Goal: Task Accomplishment & Management: Complete application form

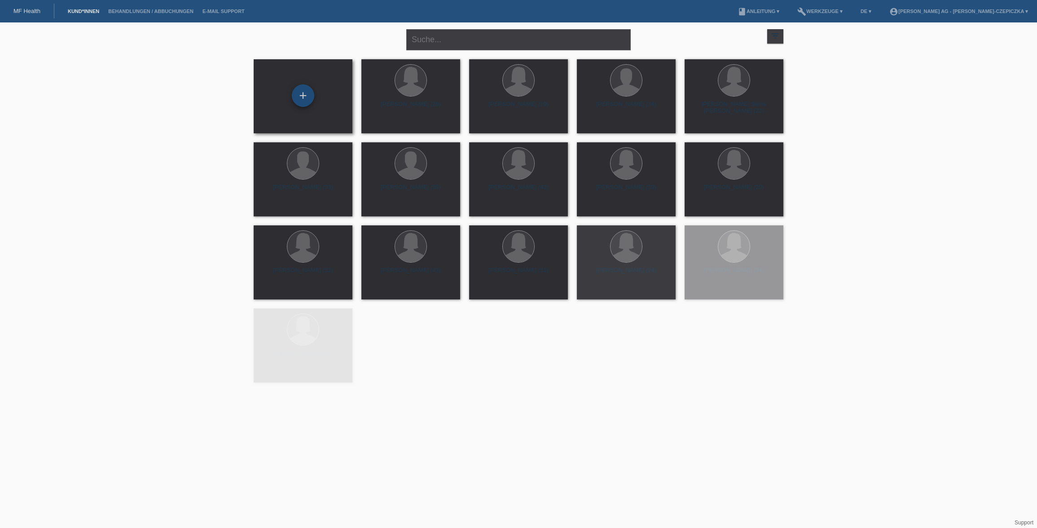
click at [308, 96] on div "+" at bounding box center [303, 95] width 22 height 22
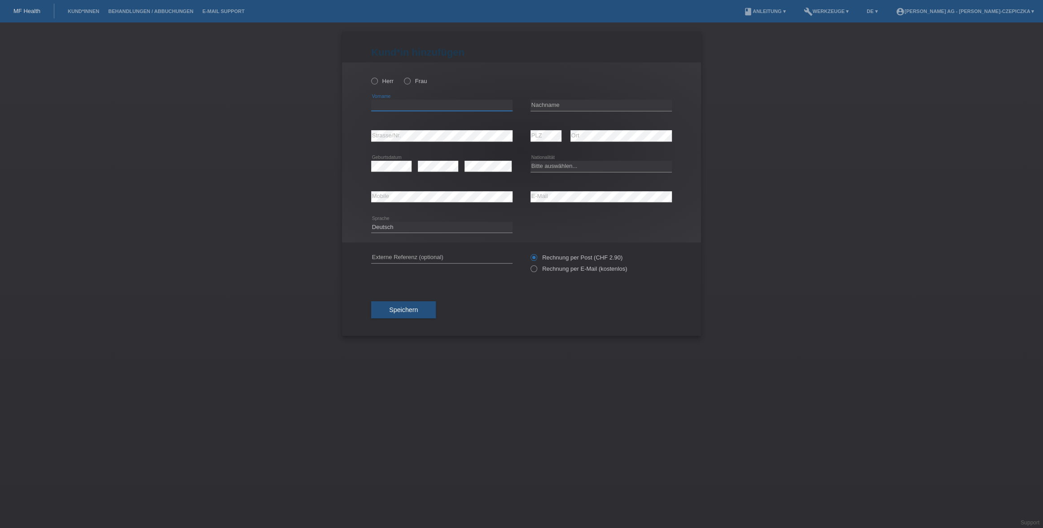
click at [459, 108] on input "text" at bounding box center [441, 105] width 141 height 11
paste input "Hatmone Krasniqi"
type input "Hatmone Krasniqi"
click at [555, 102] on input "text" at bounding box center [601, 105] width 141 height 11
paste input "Hatmone Krasniqi"
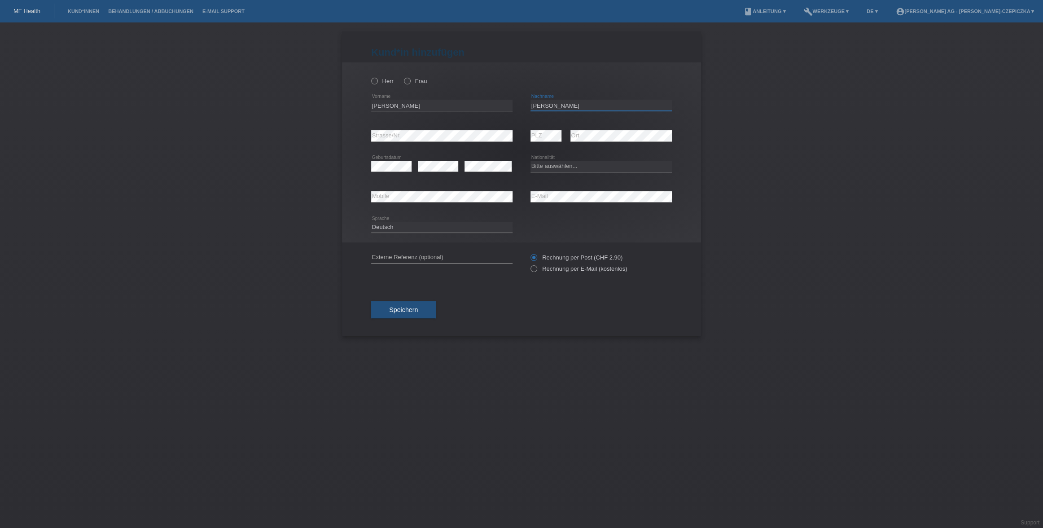
click at [549, 105] on input "Hatmone Krasniqi" at bounding box center [601, 105] width 141 height 11
type input "Krasniqi"
click at [404, 106] on input "[PERSON_NAME]" at bounding box center [441, 105] width 141 height 11
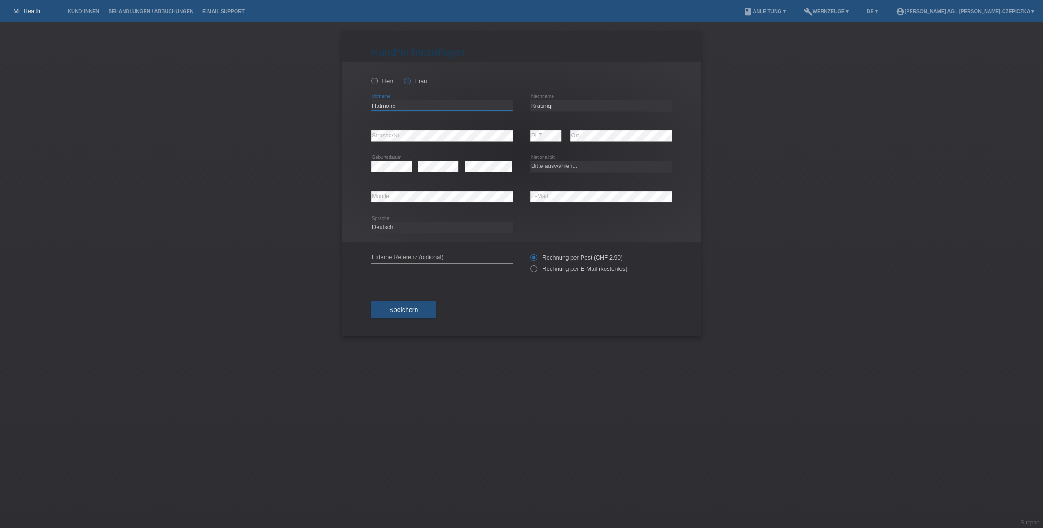
type input "Hatmone"
click at [403, 76] on icon at bounding box center [403, 76] width 0 height 0
click at [408, 81] on input "Frau" at bounding box center [407, 81] width 6 height 6
radio input "true"
click at [570, 169] on select "Bitte auswählen... Schweiz Deutschland Liechtenstein Österreich ------------ Af…" at bounding box center [601, 166] width 141 height 11
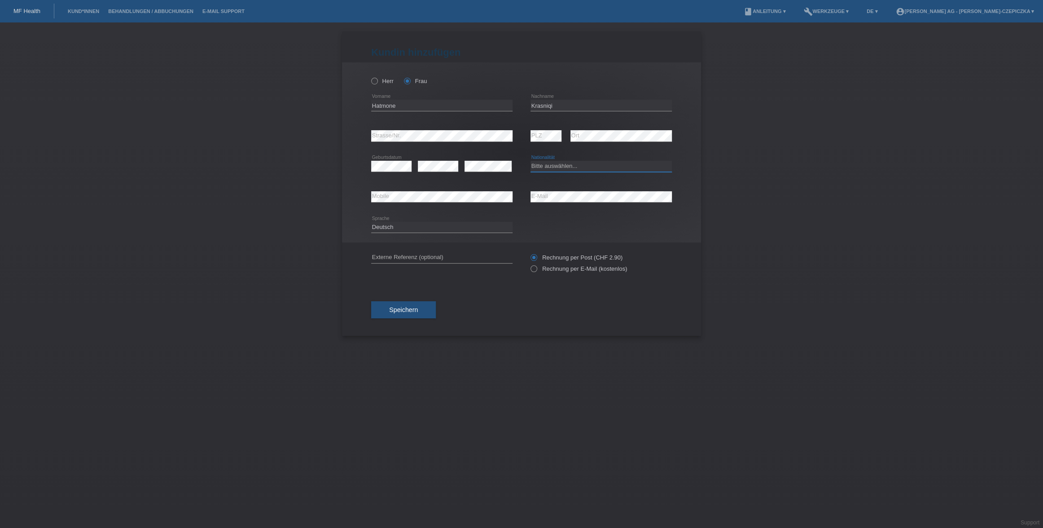
select select "CH"
click at [531, 161] on select "Bitte auswählen... Schweiz Deutschland Liechtenstein Österreich ------------ Af…" at bounding box center [601, 166] width 141 height 11
click at [449, 259] on input "text" at bounding box center [441, 257] width 141 height 11
type input "Brust OP"
click at [537, 270] on label "Rechnung per E-Mail (kostenlos)" at bounding box center [579, 268] width 96 height 7
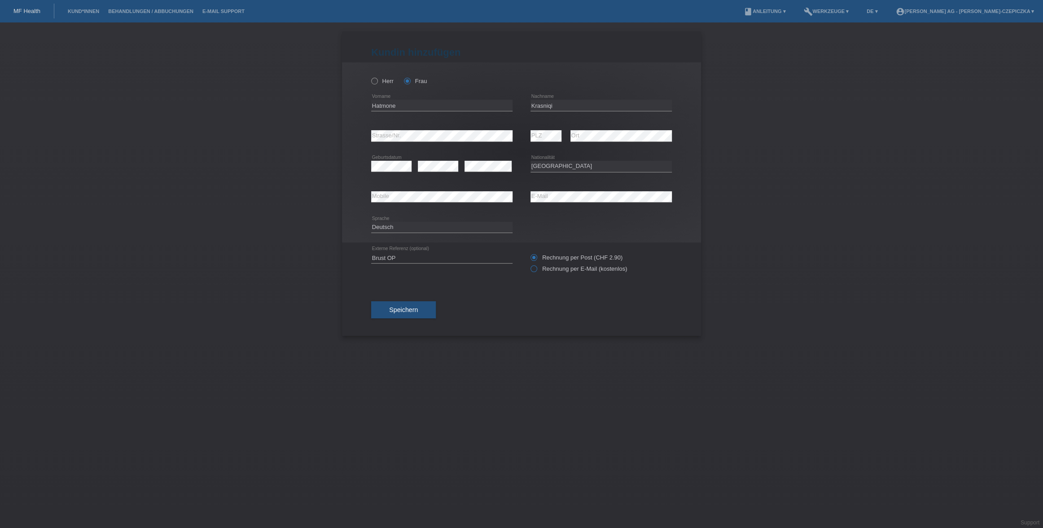
click at [536, 270] on input "Rechnung per E-Mail (kostenlos)" at bounding box center [534, 270] width 6 height 11
radio input "true"
click at [419, 310] on button "Speichern" at bounding box center [403, 309] width 65 height 17
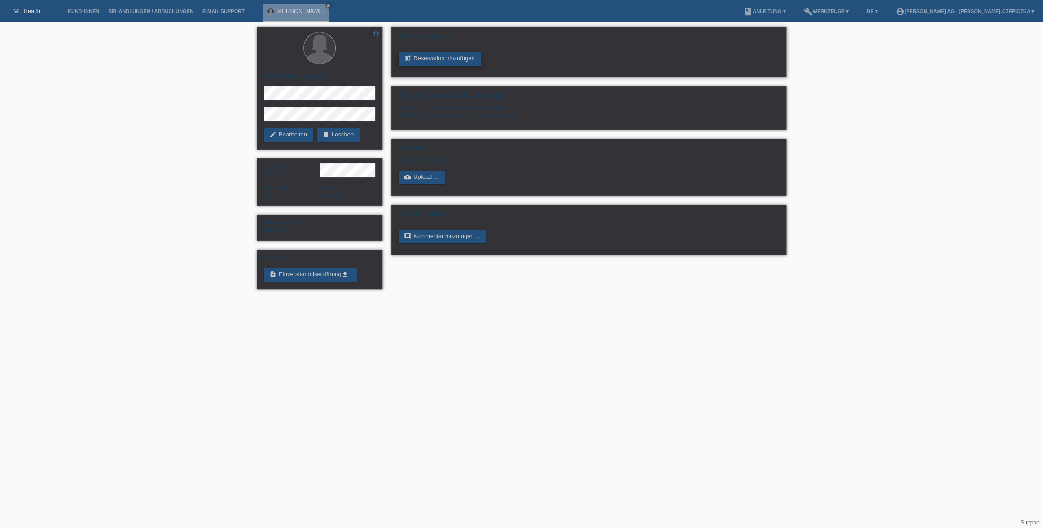
click at [470, 61] on link "post_add Reservation hinzufügen" at bounding box center [440, 58] width 83 height 13
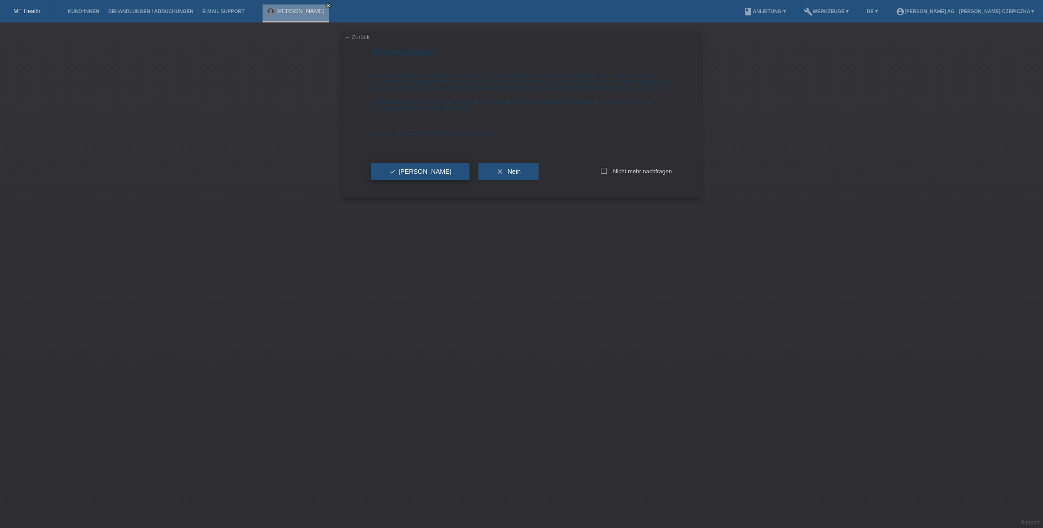
click at [399, 175] on span "check Ja" at bounding box center [420, 171] width 62 height 7
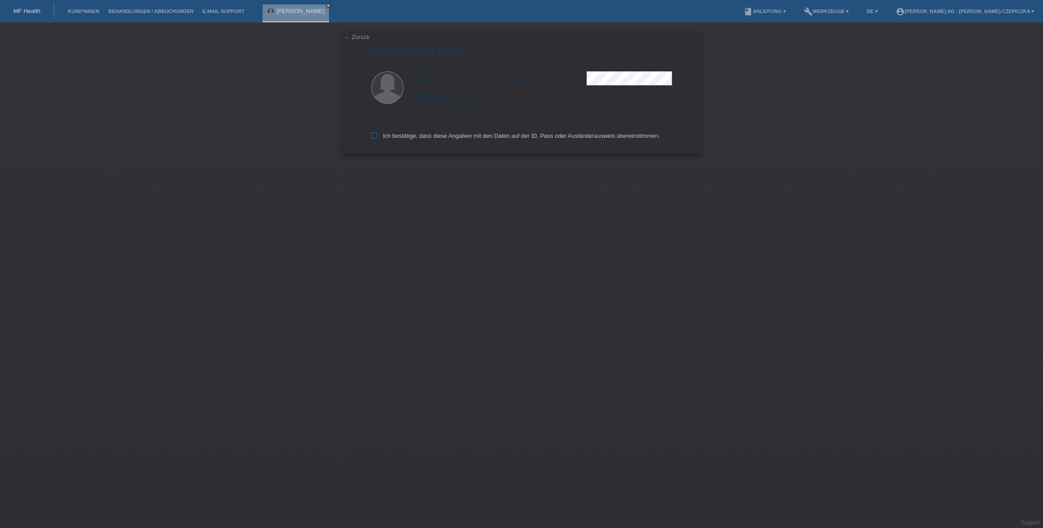
click at [378, 136] on label "Ich bestätige, dass diese Angaben mit den Daten auf der ID, Pass oder Ausländer…" at bounding box center [515, 135] width 289 height 7
click at [377, 136] on input "Ich bestätige, dass diese Angaben mit den Daten auf der ID, Pass oder Ausländer…" at bounding box center [374, 135] width 6 height 6
checkbox input "true"
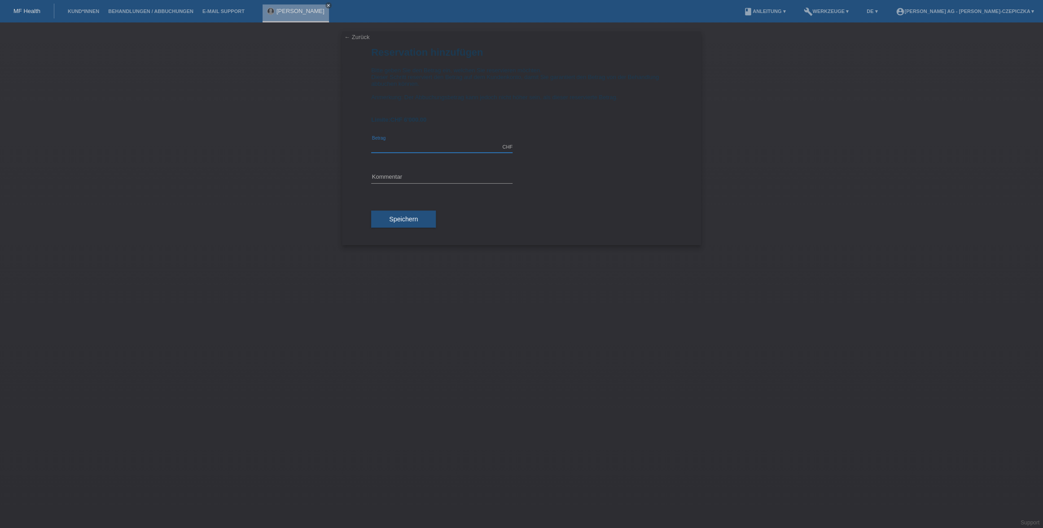
click at [466, 150] on input "text" at bounding box center [441, 146] width 141 height 11
type input "6000.00"
click at [457, 174] on input "text" at bounding box center [441, 177] width 141 height 11
type input "BRust-OP"
click at [414, 220] on span "Speichern" at bounding box center [403, 218] width 29 height 7
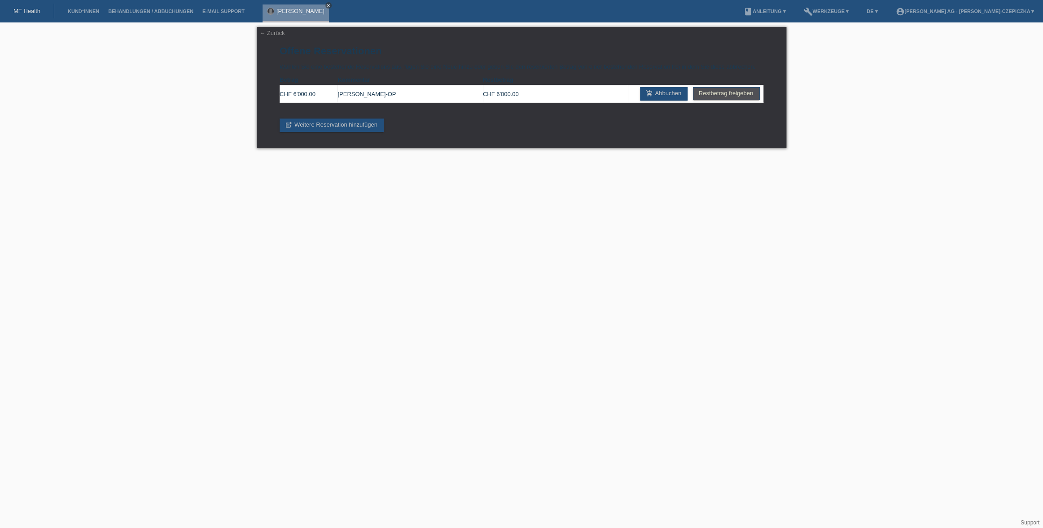
click at [330, 4] on icon "close" at bounding box center [328, 5] width 4 height 4
click at [307, 124] on link "post_add Weitere Reservation hinzufügen" at bounding box center [332, 124] width 104 height 13
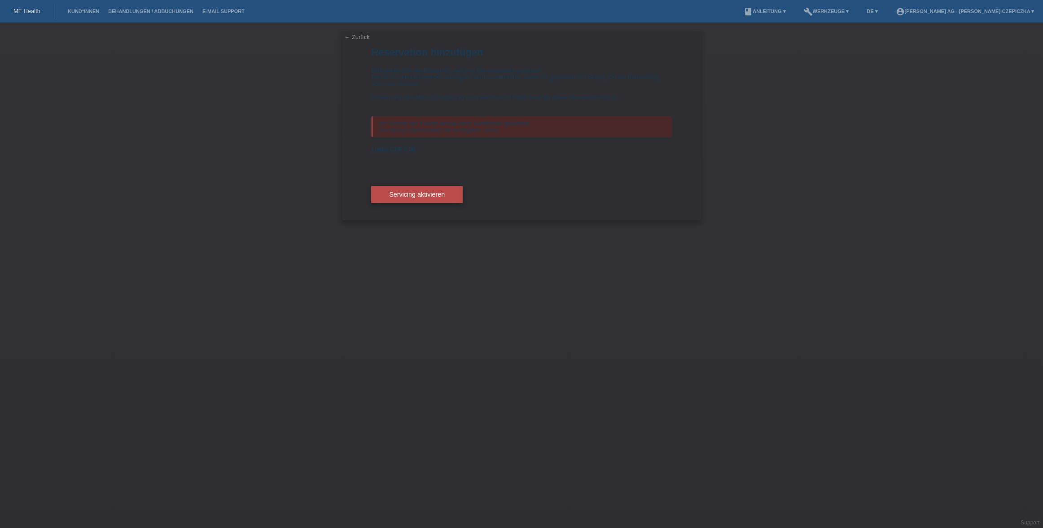
click at [429, 195] on span "Servicing aktivieren" at bounding box center [417, 194] width 56 height 7
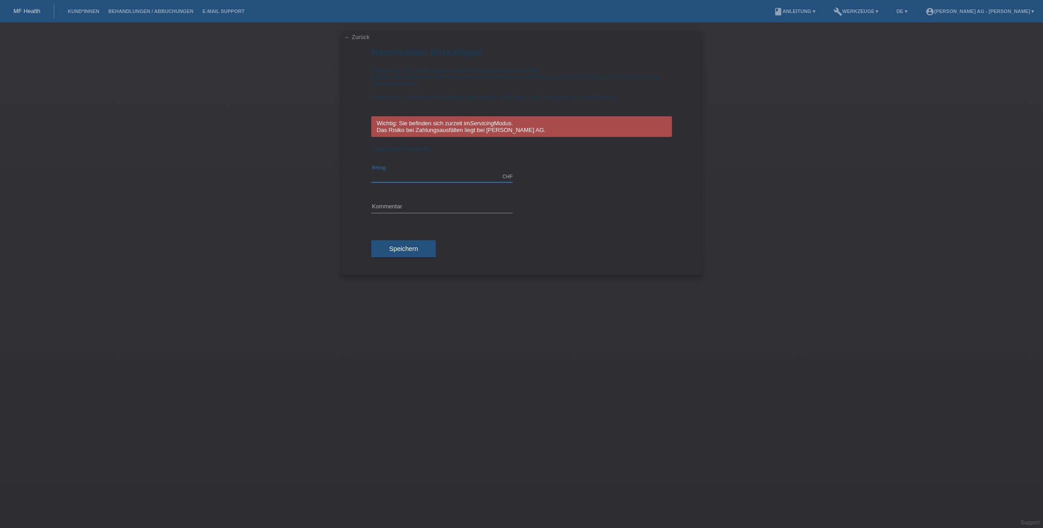
click at [443, 173] on input "text" at bounding box center [441, 176] width 141 height 11
type input "1"
type input "2000.00"
click at [419, 207] on input "text" at bounding box center [441, 207] width 141 height 11
type input "Brust-OP"
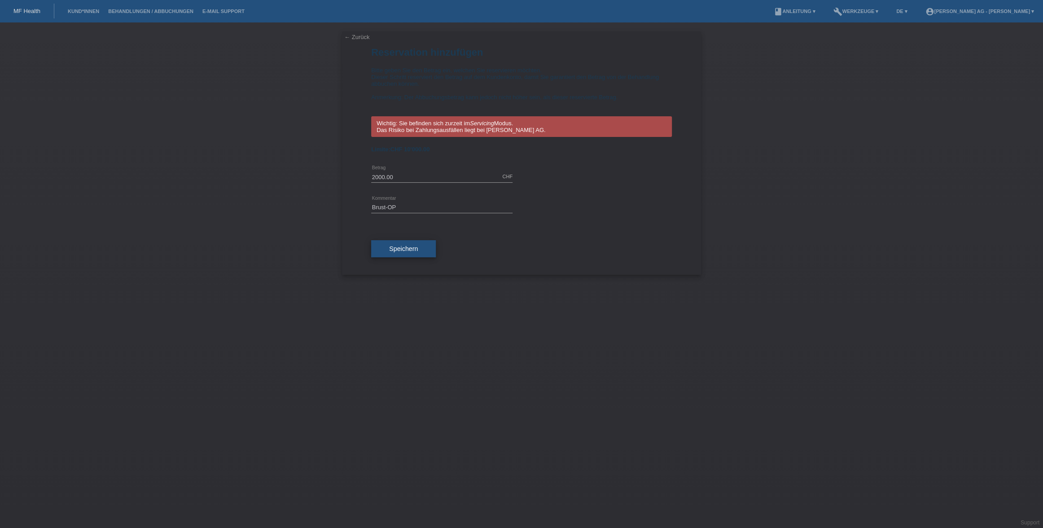
click at [408, 248] on span "Speichern" at bounding box center [403, 248] width 29 height 7
